Goal: Book appointment/travel/reservation

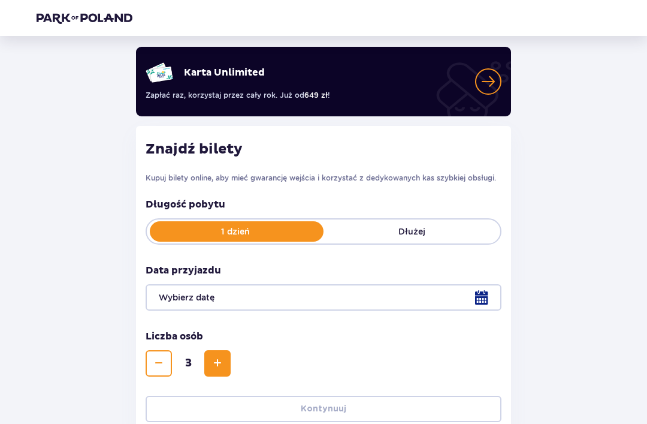
scroll to position [69, 0]
click at [456, 292] on div at bounding box center [324, 298] width 356 height 26
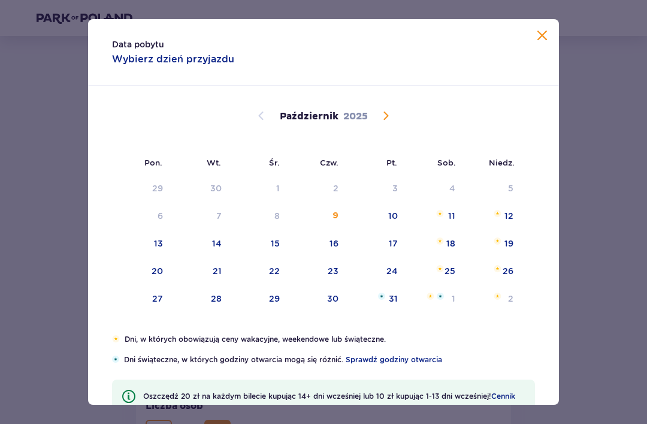
click at [397, 109] on div "Październik 2025" at bounding box center [323, 130] width 397 height 89
click at [394, 107] on div "Październik 2025" at bounding box center [323, 130] width 397 height 89
click at [391, 113] on span "Następny miesiąc" at bounding box center [386, 116] width 14 height 14
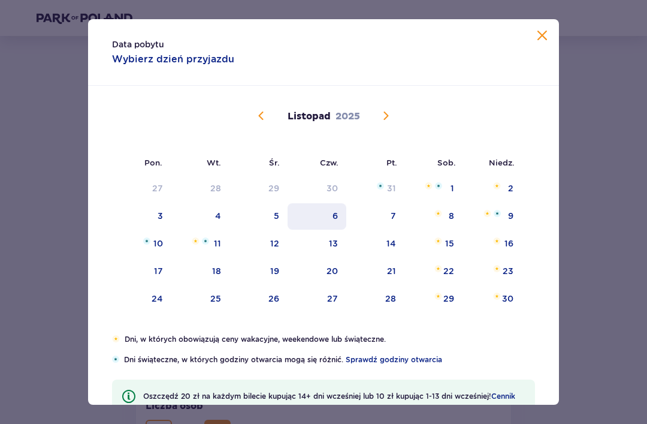
click at [333, 215] on div "6" at bounding box center [335, 216] width 5 height 12
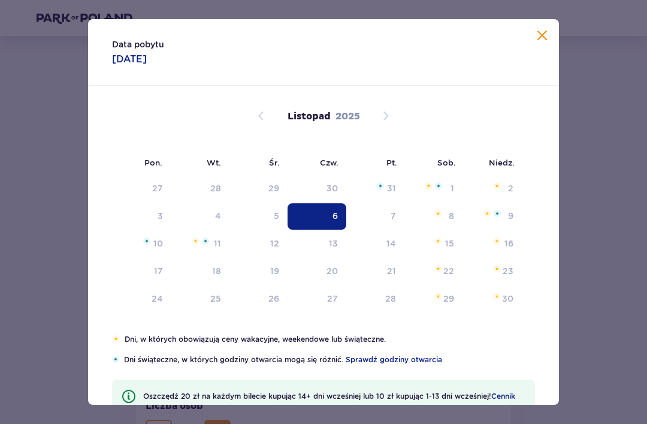
type input "[DATE]"
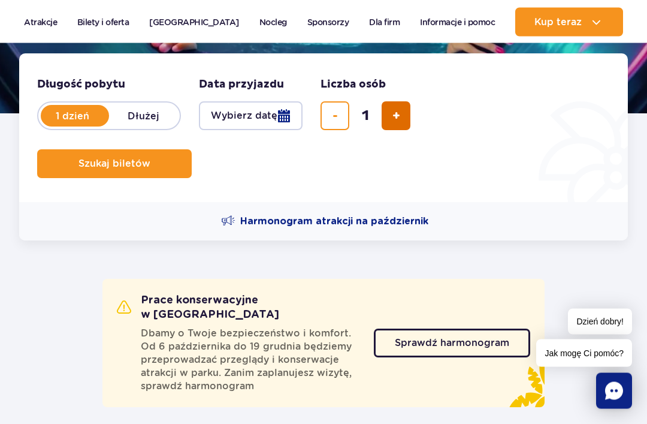
click at [382, 102] on button "dodaj bilet" at bounding box center [396, 116] width 29 height 29
click at [382, 101] on button "dodaj bilet" at bounding box center [396, 115] width 29 height 29
type input "3"
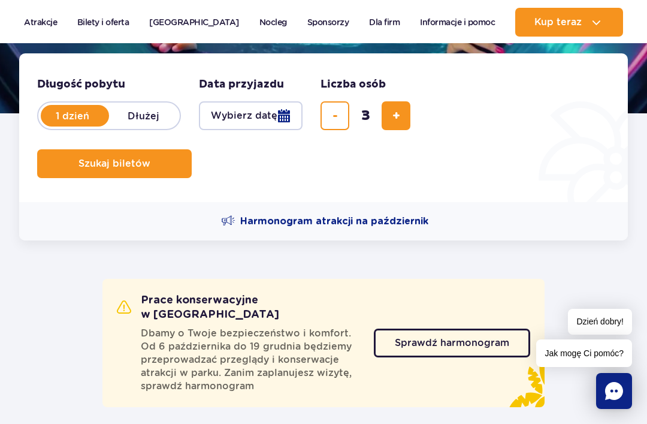
click at [281, 123] on button "Wybierz datę" at bounding box center [251, 115] width 104 height 29
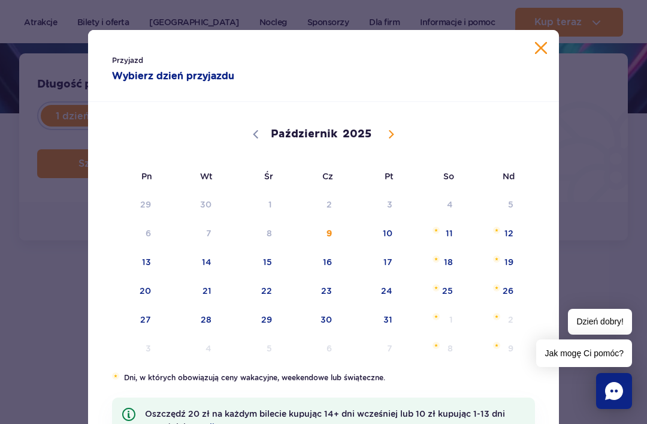
click at [404, 122] on div "Październik Listopad Grudzień 2025" at bounding box center [323, 132] width 423 height 59
click at [389, 140] on span at bounding box center [391, 134] width 20 height 20
select select "10"
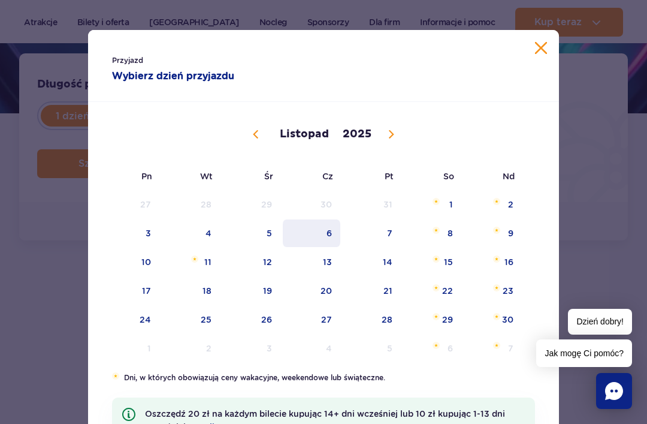
click at [337, 230] on span "6" at bounding box center [312, 233] width 61 height 28
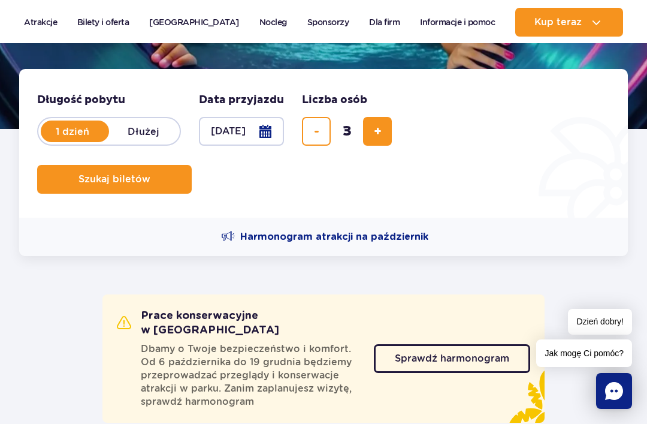
scroll to position [246, 0]
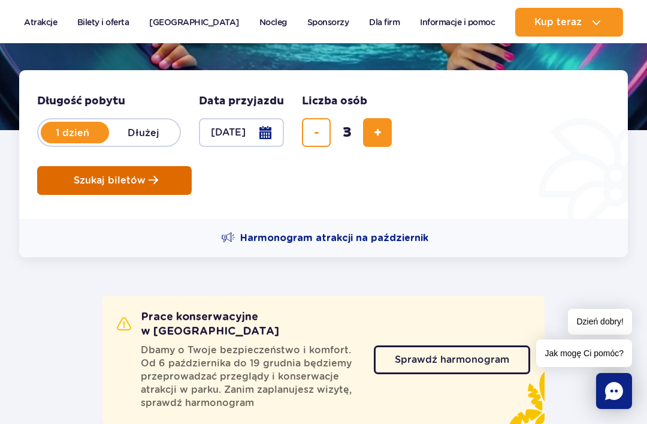
click at [68, 183] on button "Szukaj biletów" at bounding box center [114, 180] width 155 height 29
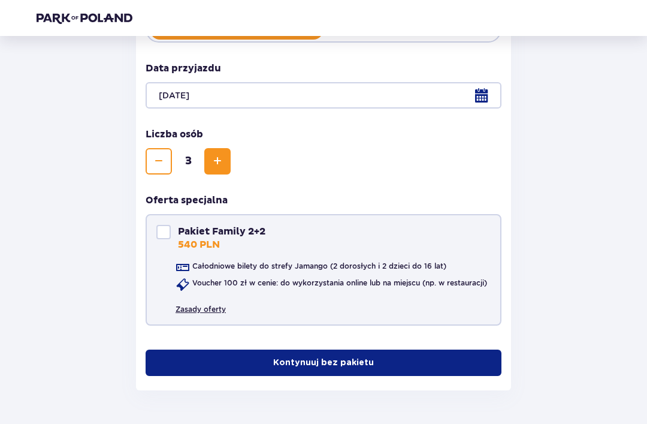
click at [210, 302] on link "Zasady oferty" at bounding box center [201, 304] width 50 height 20
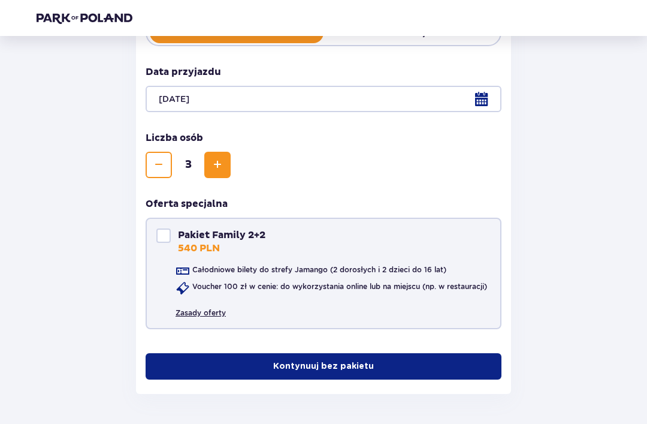
scroll to position [272, 0]
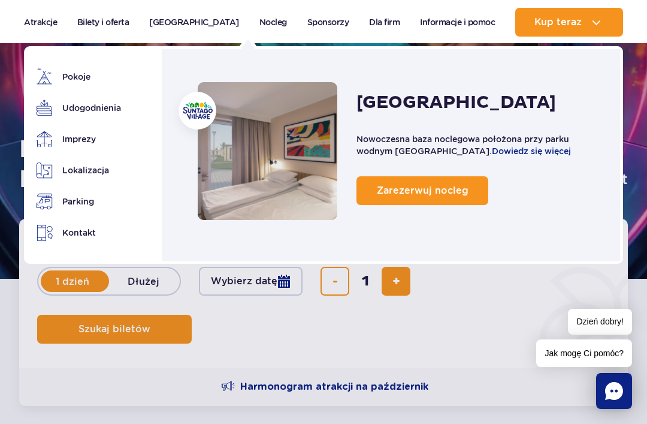
click at [391, 270] on button "dodaj bilet" at bounding box center [396, 281] width 29 height 29
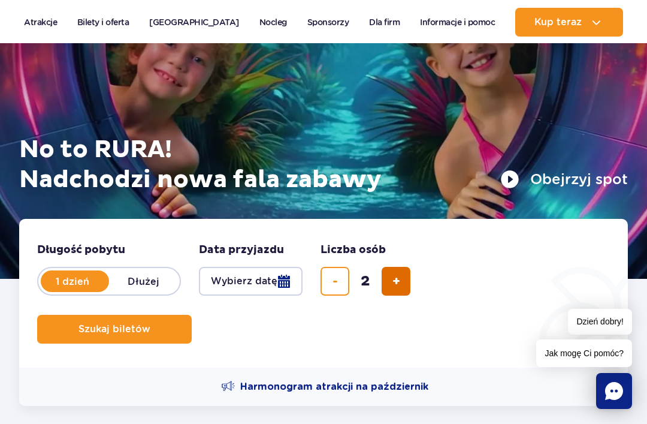
click at [393, 281] on span "dodaj bilet" at bounding box center [397, 281] width 8 height 0
type input "3"
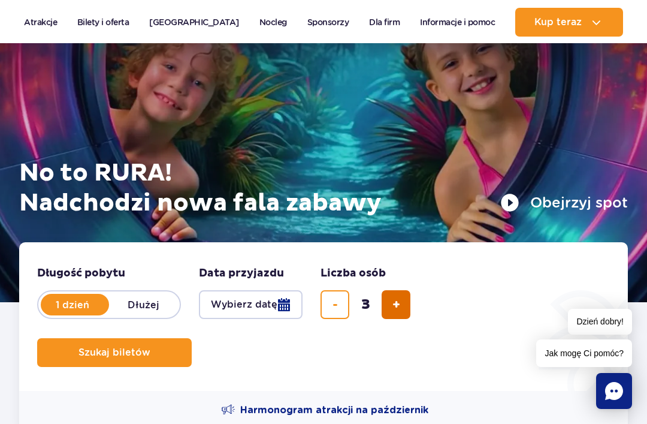
scroll to position [61, 0]
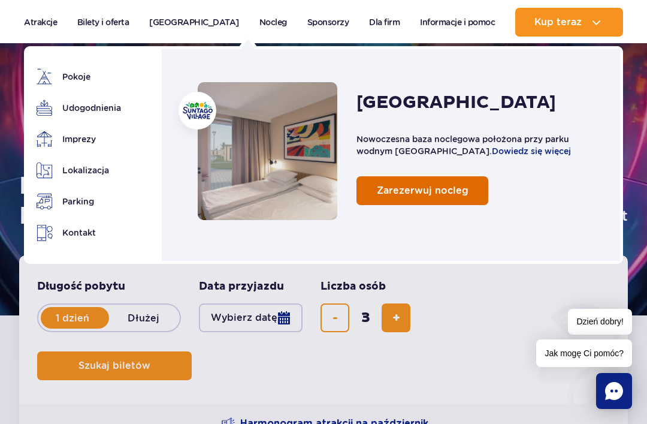
click at [442, 191] on span "Zarezerwuj nocleg" at bounding box center [423, 190] width 92 height 11
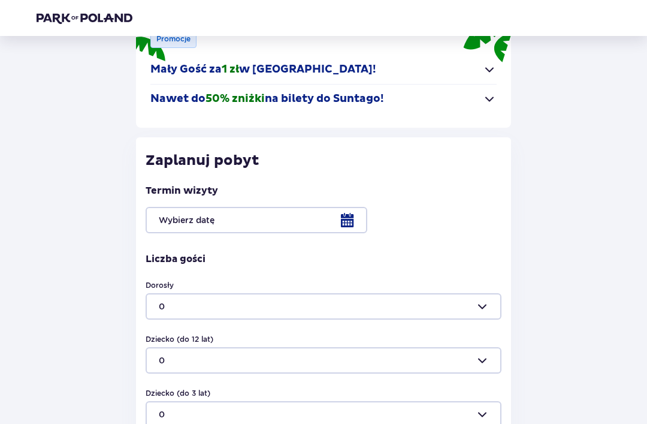
click at [318, 221] on div at bounding box center [324, 220] width 356 height 26
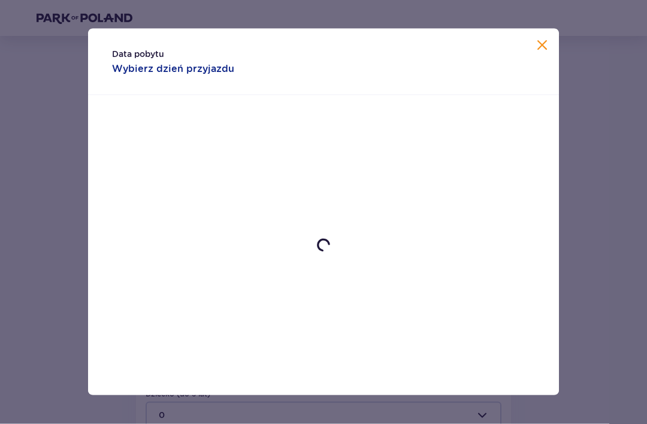
scroll to position [165, 0]
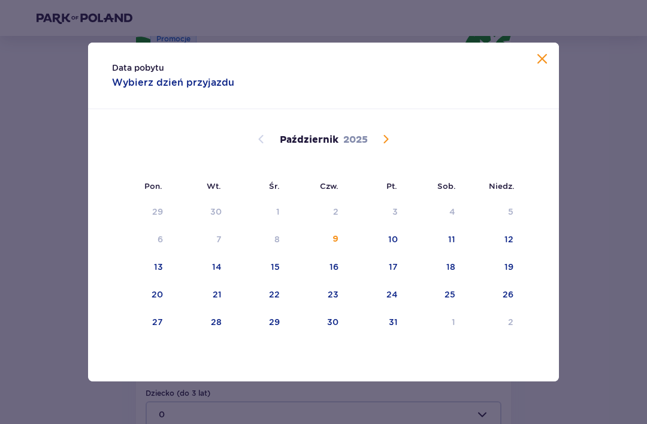
click at [388, 146] on span "Następny miesiąc" at bounding box center [386, 139] width 14 height 14
click at [334, 245] on div "6" at bounding box center [335, 239] width 5 height 12
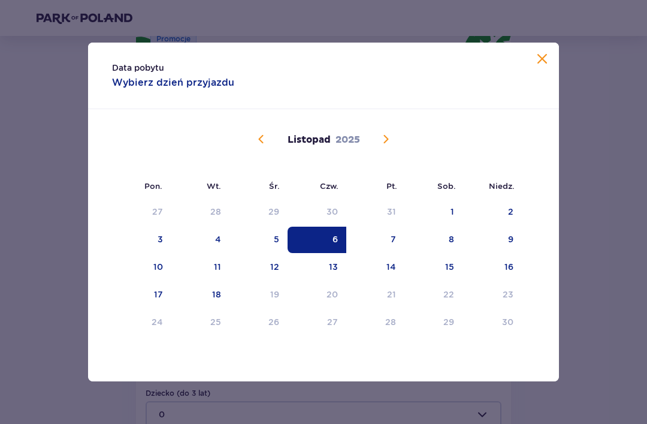
click at [543, 67] on span "Zamknij" at bounding box center [542, 59] width 14 height 14
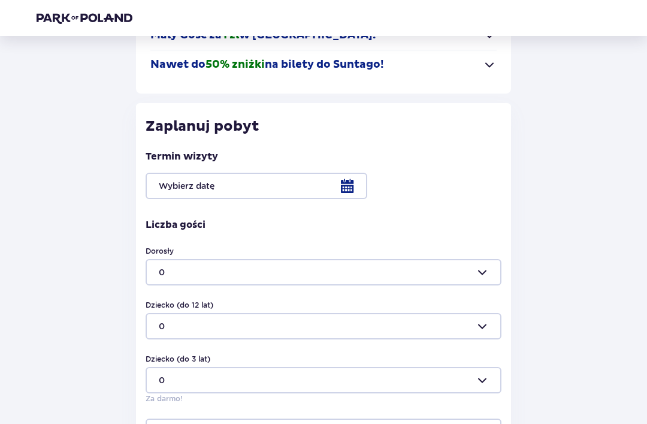
scroll to position [200, 0]
click at [339, 187] on div at bounding box center [324, 186] width 356 height 26
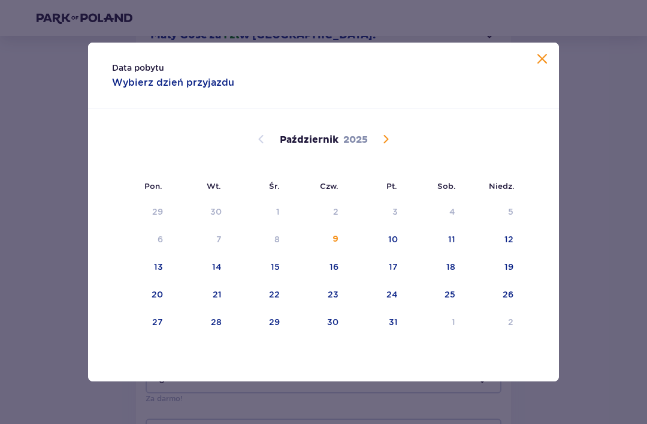
click at [380, 146] on span "Następny miesiąc" at bounding box center [386, 139] width 14 height 14
click at [345, 253] on div "6" at bounding box center [317, 240] width 59 height 26
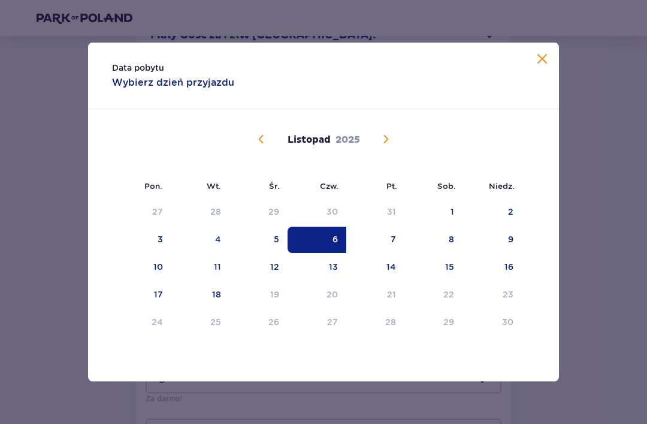
click at [320, 253] on div "6" at bounding box center [317, 240] width 59 height 26
click at [337, 245] on div "6" at bounding box center [335, 239] width 5 height 12
click at [382, 253] on div "7" at bounding box center [375, 240] width 58 height 26
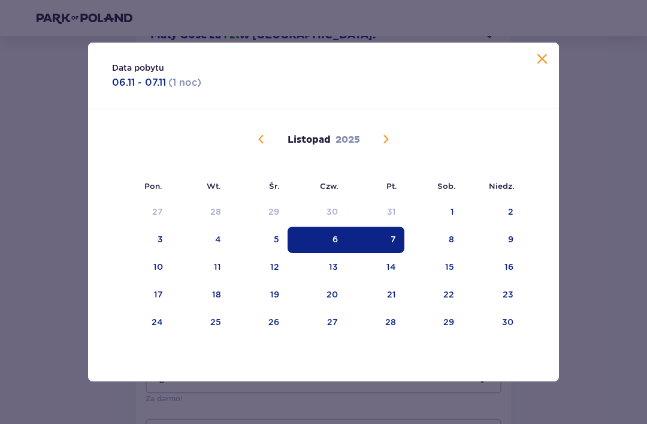
type input "[DATE] - [DATE]"
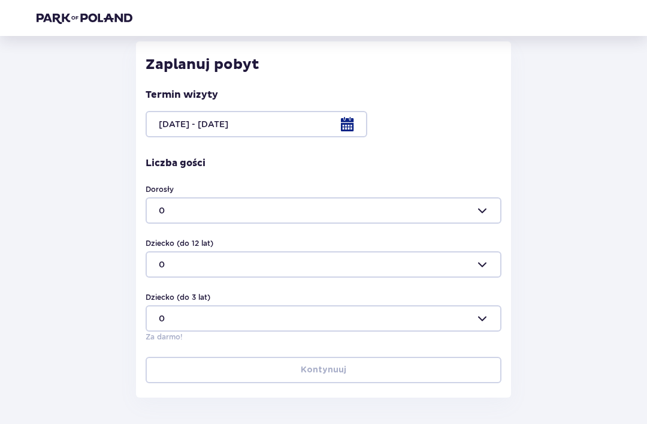
click at [293, 202] on div at bounding box center [324, 211] width 356 height 26
click at [226, 239] on span "0" at bounding box center [324, 245] width 354 height 24
click at [239, 267] on div at bounding box center [324, 264] width 356 height 26
click at [222, 296] on div "0" at bounding box center [324, 299] width 330 height 12
click at [227, 315] on div at bounding box center [324, 318] width 356 height 26
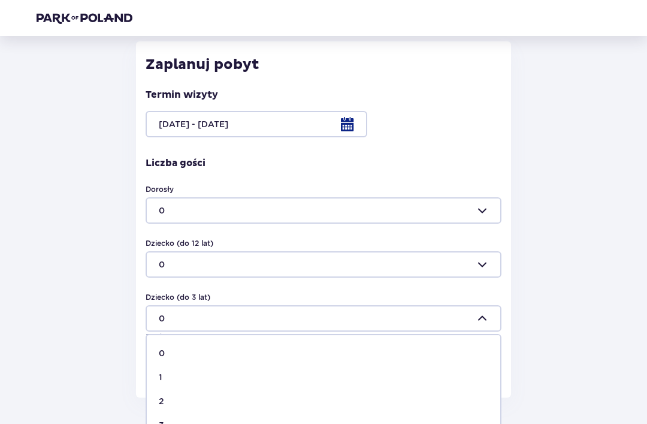
click at [50, 180] on div "Wróć Pomiń ten krok Nocleg Poznaj [GEOGRAPHIC_DATA] Do 50% zniżki na bilety do …" at bounding box center [323, 94] width 593 height 606
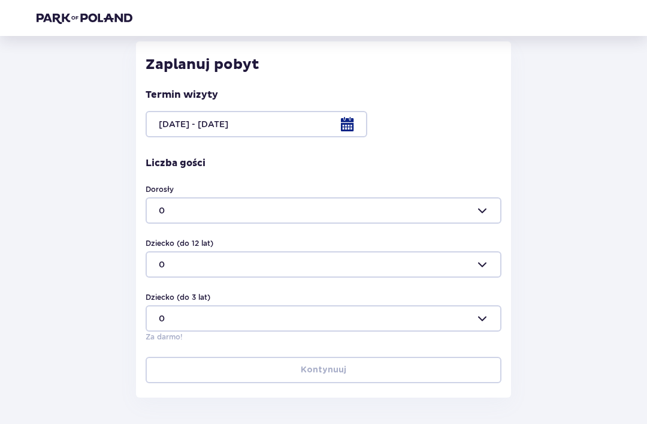
click at [261, 261] on div at bounding box center [324, 264] width 356 height 26
click at [44, 177] on div "Wróć Pomiń ten krok Nocleg Poznaj [GEOGRAPHIC_DATA] Do 50% zniżki na bilety do …" at bounding box center [323, 94] width 593 height 606
click at [299, 208] on div at bounding box center [324, 210] width 356 height 26
click at [194, 284] on div "3" at bounding box center [324, 284] width 330 height 12
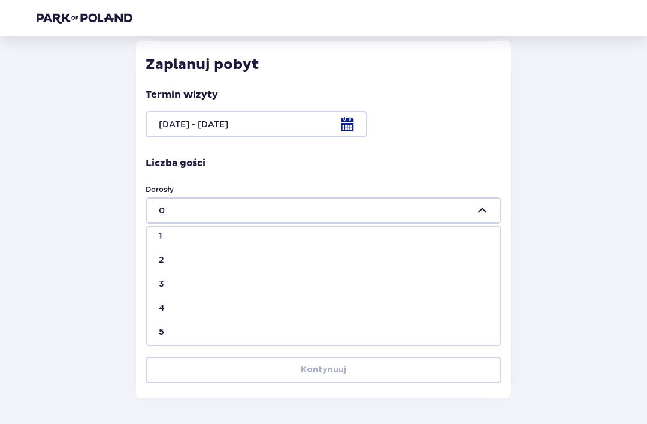
type input "3"
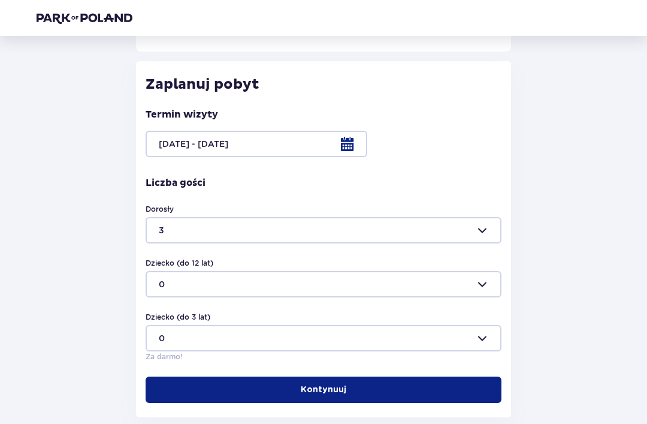
click at [430, 388] on button "Kontynuuj" at bounding box center [324, 389] width 356 height 26
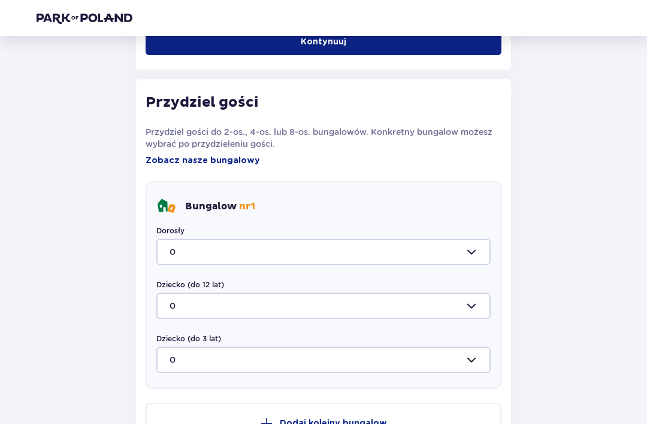
scroll to position [601, 0]
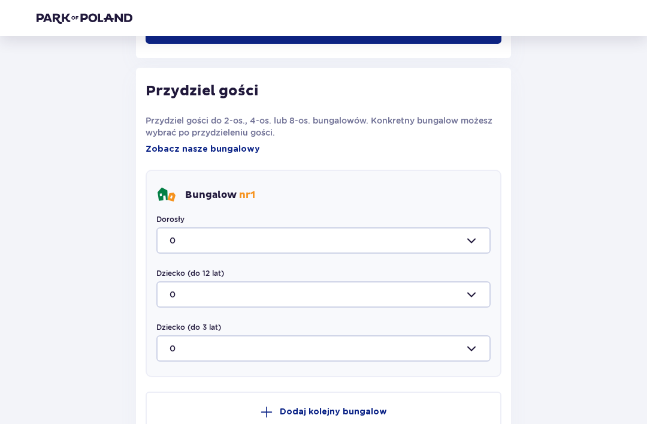
click at [459, 243] on div at bounding box center [323, 240] width 335 height 26
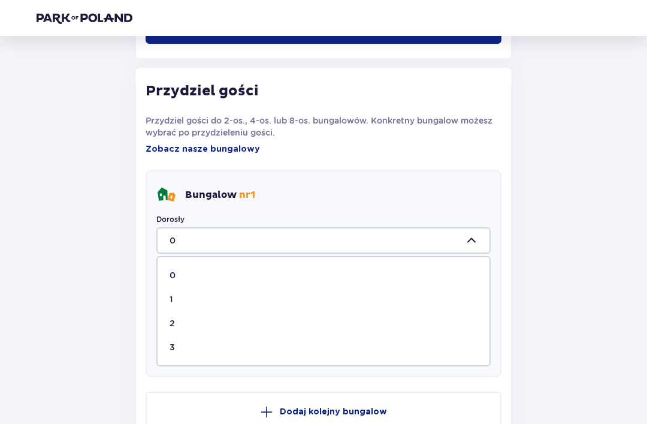
click at [242, 345] on div "3" at bounding box center [324, 347] width 308 height 12
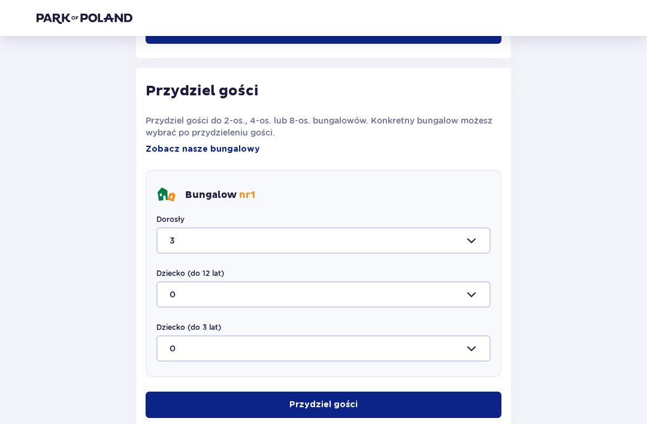
type input "3"
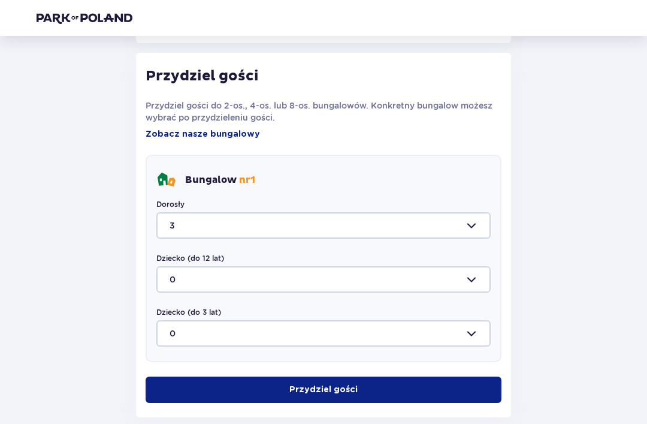
scroll to position [643, 0]
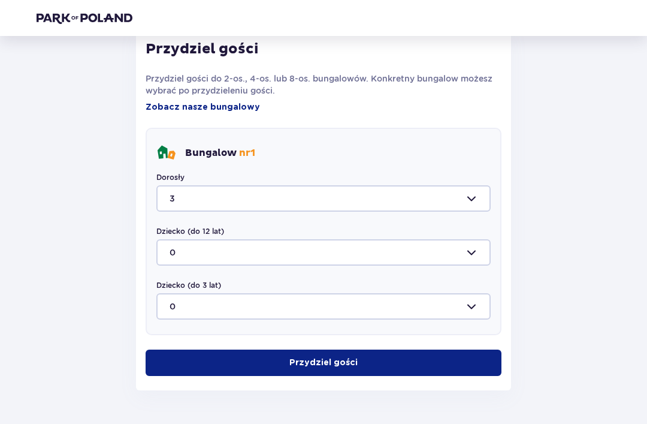
click at [414, 366] on button "Przydziel gości" at bounding box center [324, 362] width 356 height 26
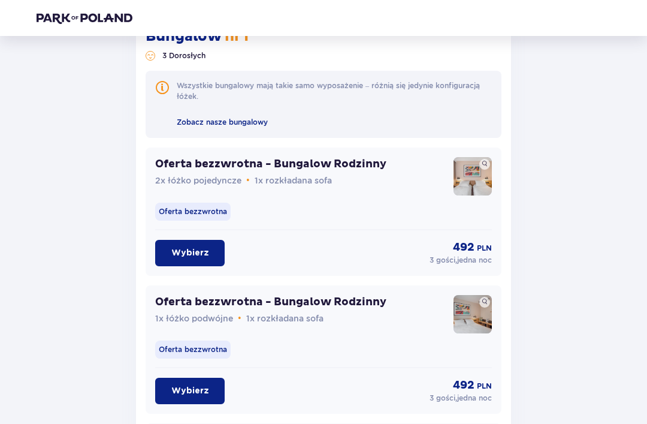
scroll to position [965, 0]
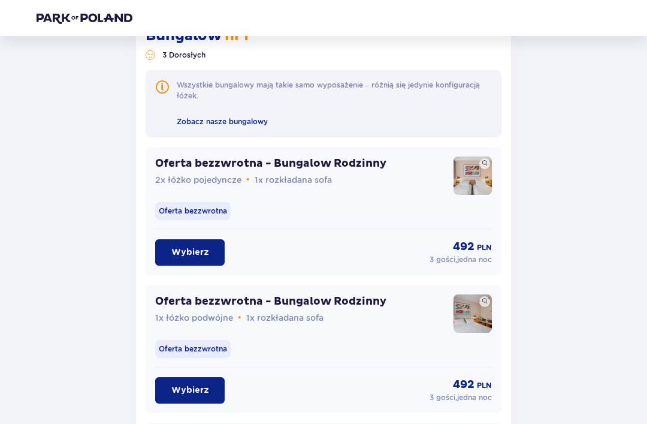
click at [481, 158] on img at bounding box center [473, 175] width 38 height 38
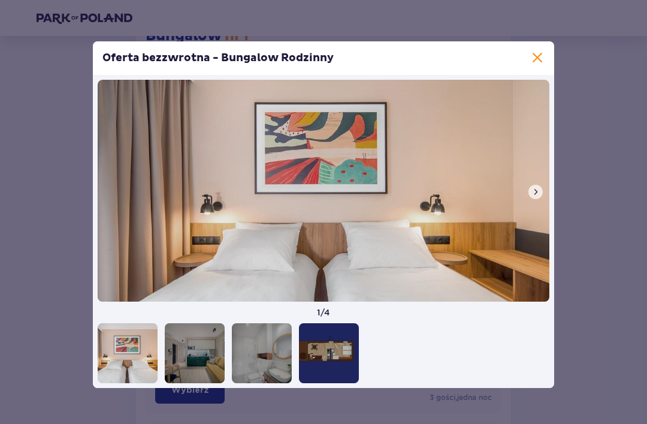
click at [475, 172] on img at bounding box center [324, 191] width 452 height 222
click at [221, 365] on div at bounding box center [195, 353] width 60 height 60
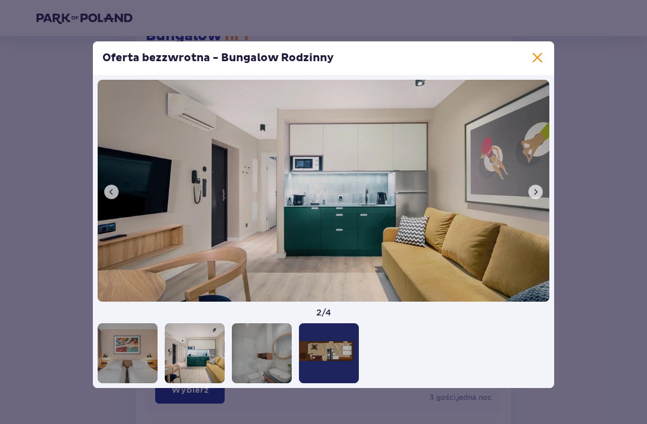
click at [156, 372] on div at bounding box center [128, 353] width 60 height 60
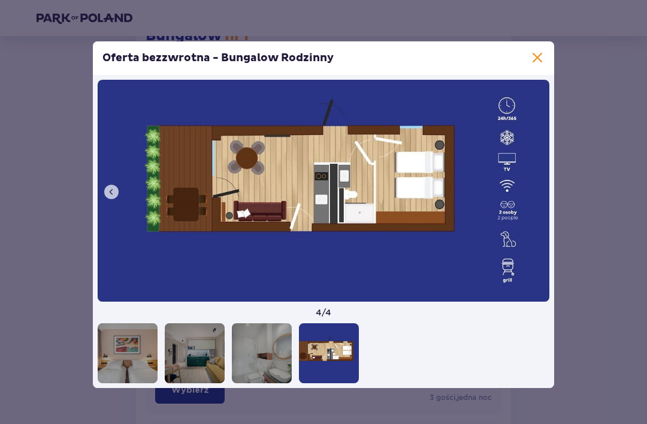
click at [328, 383] on div at bounding box center [329, 353] width 60 height 60
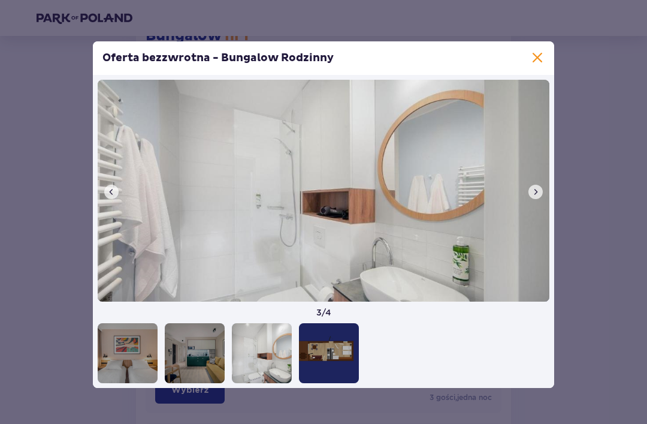
click at [527, 75] on div "Oferta bezzwrotna - Bungalow Rodzinny" at bounding box center [324, 58] width 462 height 34
click at [538, 65] on span at bounding box center [538, 58] width 14 height 14
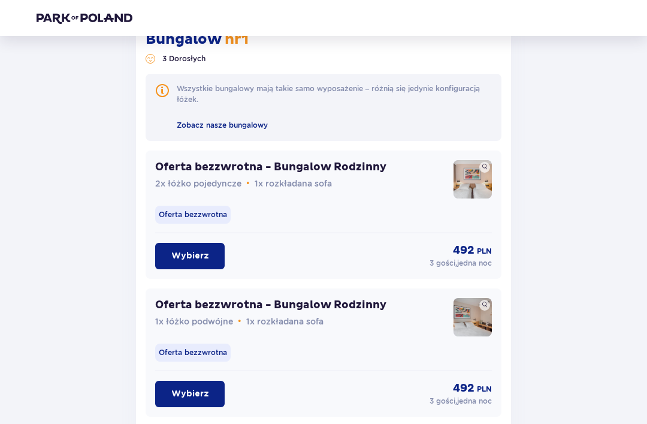
scroll to position [957, 0]
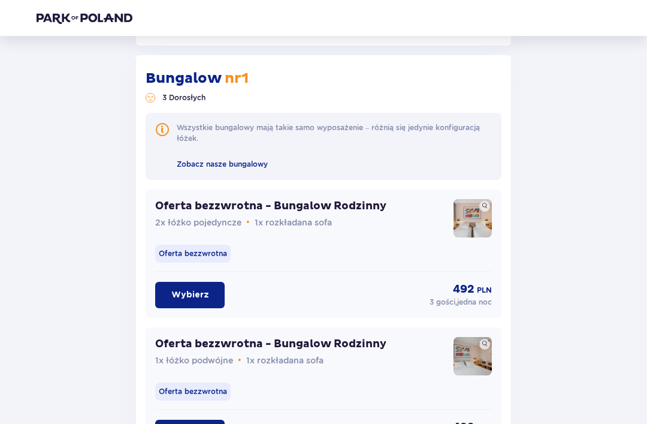
click at [613, 1] on header at bounding box center [323, 18] width 647 height 36
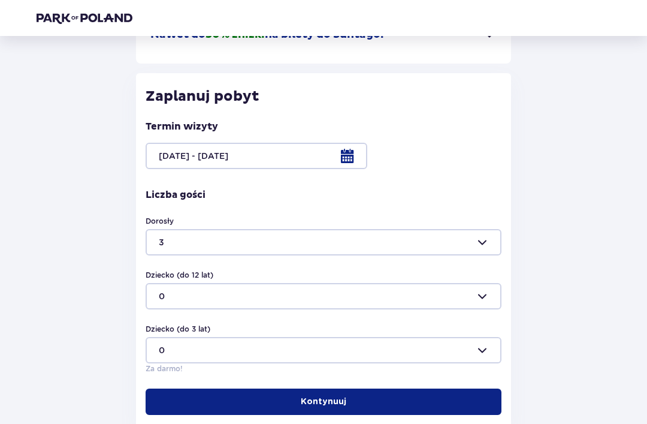
scroll to position [149, 0]
